Goal: Contribute content: Add original content to the website for others to see

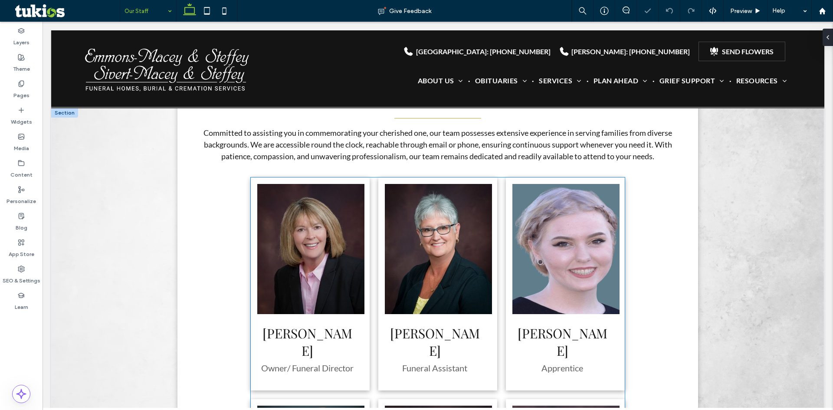
scroll to position [173, 0]
click at [366, 283] on div "[PERSON_NAME] Owner/ Funeral Director" at bounding box center [310, 283] width 119 height 213
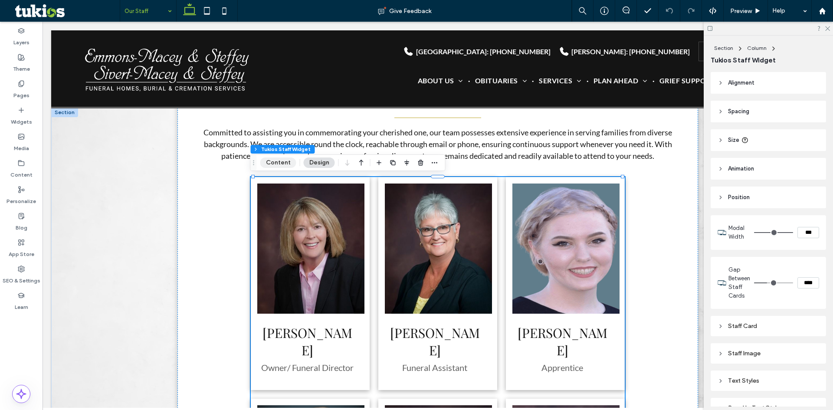
click at [283, 161] on button "Content" at bounding box center [278, 162] width 36 height 10
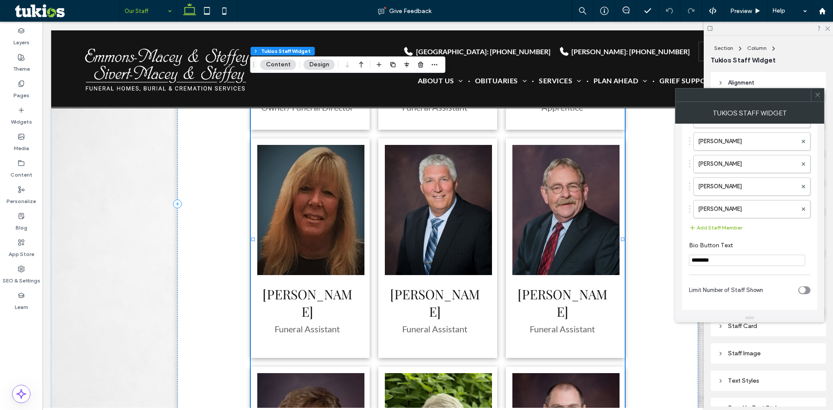
scroll to position [167, 0]
click at [713, 226] on button "Add Staff Member" at bounding box center [715, 227] width 53 height 10
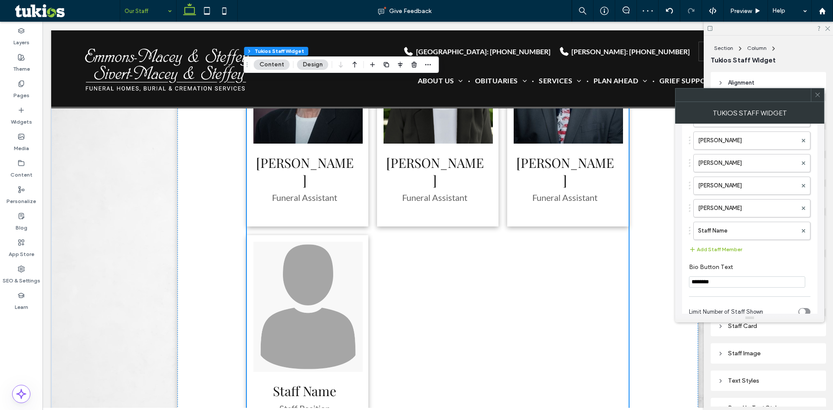
scroll to position [867, 0]
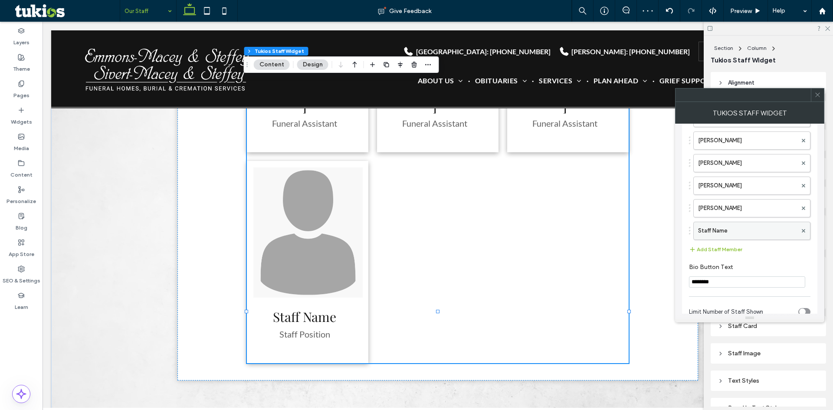
click at [736, 234] on label "Staff Name" at bounding box center [747, 230] width 99 height 17
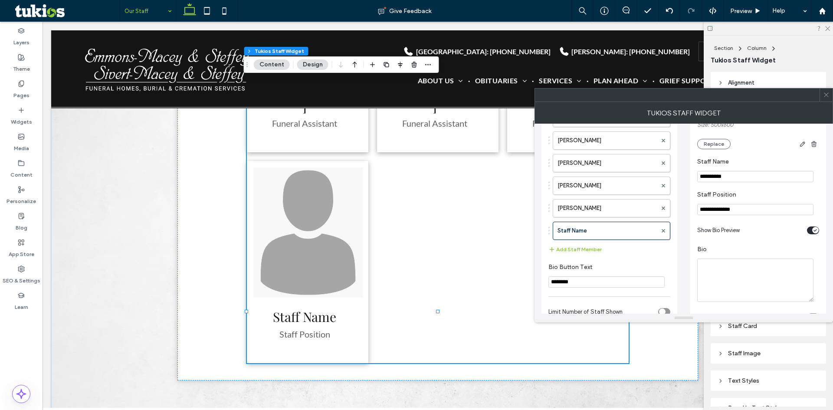
drag, startPoint x: 746, startPoint y: 176, endPoint x: 535, endPoint y: 179, distance: 211.2
click at [540, 179] on div "**********" at bounding box center [683, 219] width 298 height 190
paste input "*"
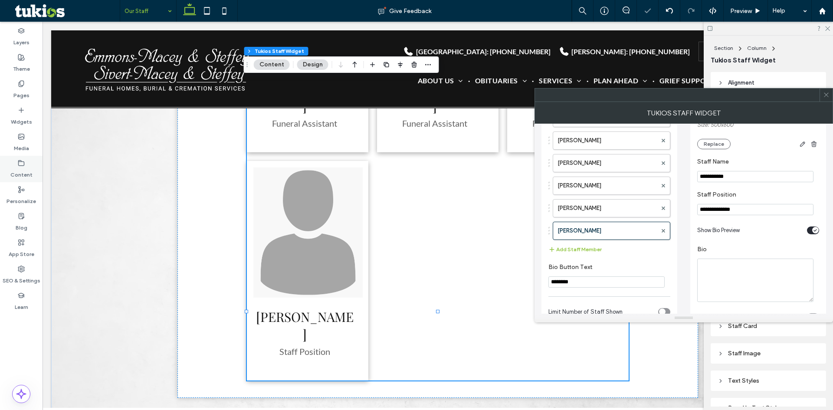
type input "**********"
drag, startPoint x: 792, startPoint y: 235, endPoint x: 497, endPoint y: 214, distance: 296.1
paste input "*"
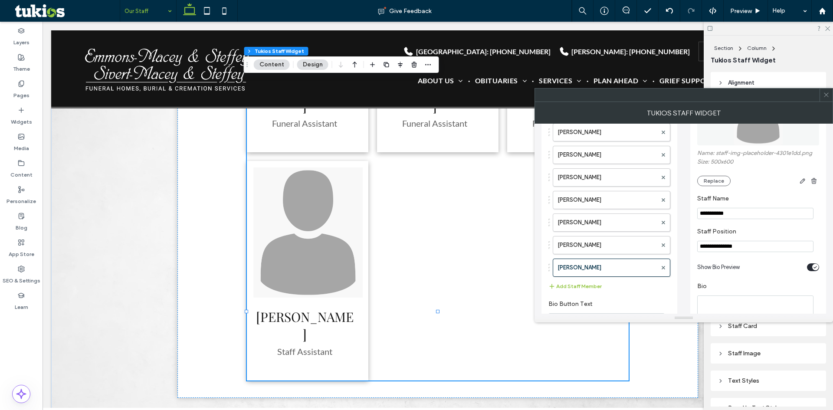
scroll to position [124, 0]
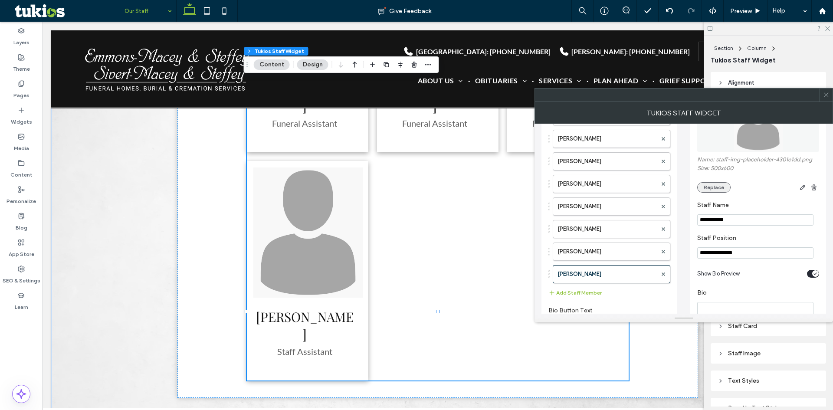
type input "**********"
click at [717, 190] on button "Replace" at bounding box center [713, 187] width 33 height 10
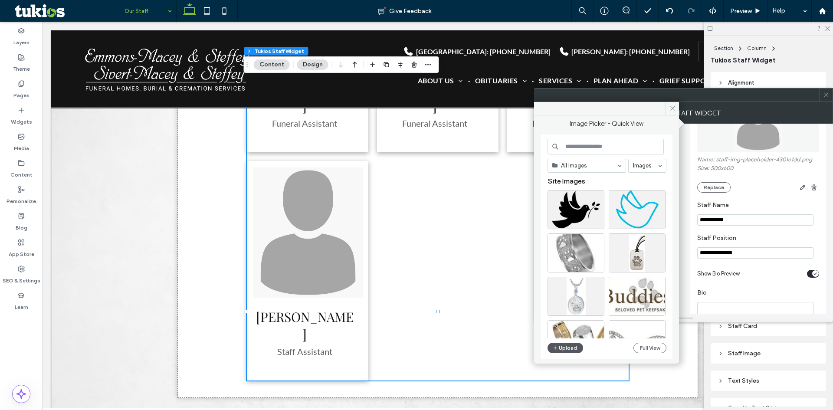
click at [577, 347] on button "Upload" at bounding box center [565, 348] width 36 height 10
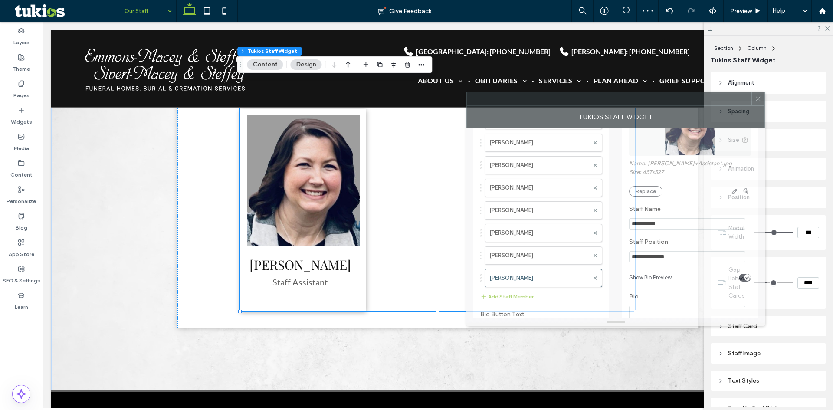
drag, startPoint x: 775, startPoint y: 97, endPoint x: 680, endPoint y: 100, distance: 95.5
click at [680, 100] on div at bounding box center [609, 98] width 284 height 13
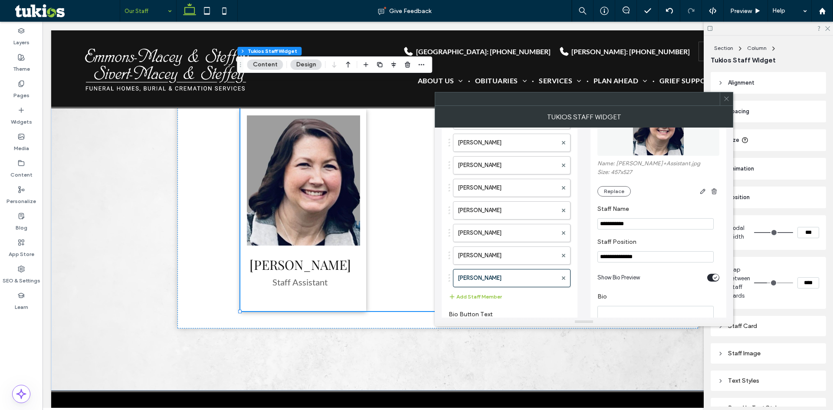
click at [728, 102] on span at bounding box center [726, 98] width 7 height 13
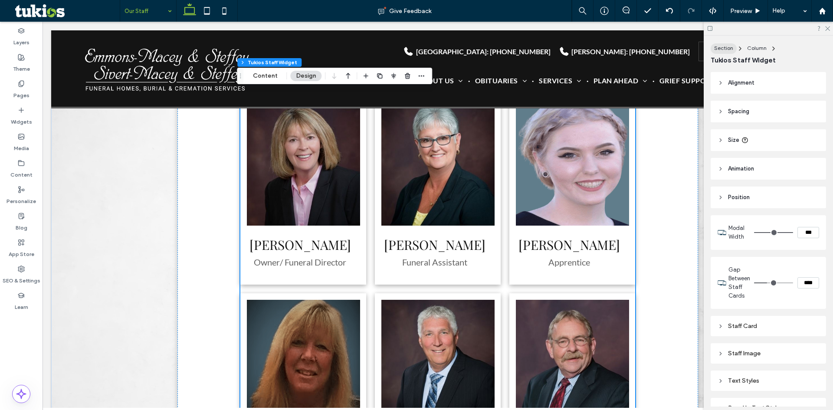
scroll to position [260, 0]
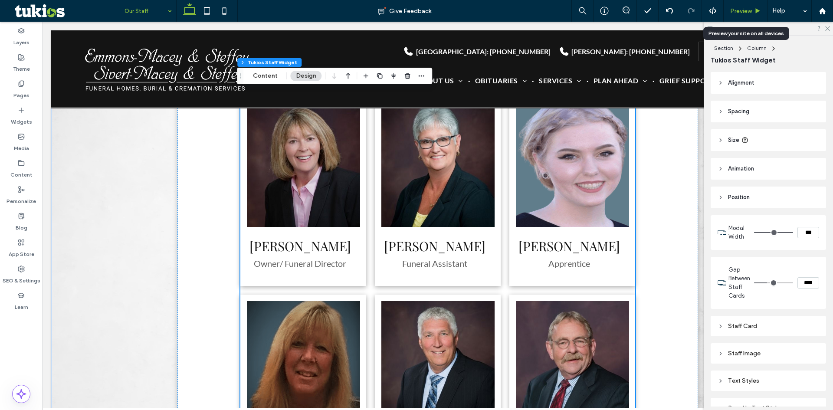
click at [746, 14] on span "Preview" at bounding box center [741, 10] width 22 height 7
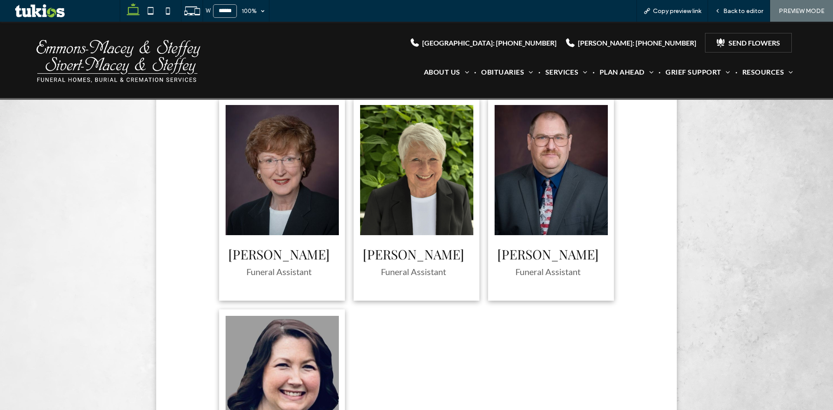
scroll to position [607, 0]
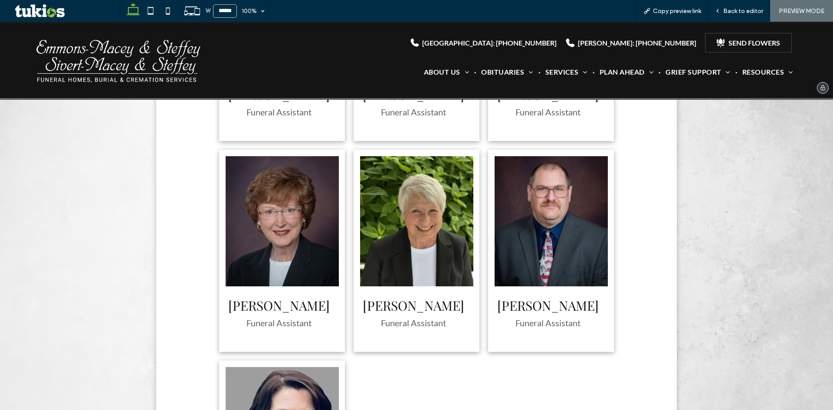
click at [188, 55] on img at bounding box center [118, 59] width 171 height 59
